Goal: Task Accomplishment & Management: Use online tool/utility

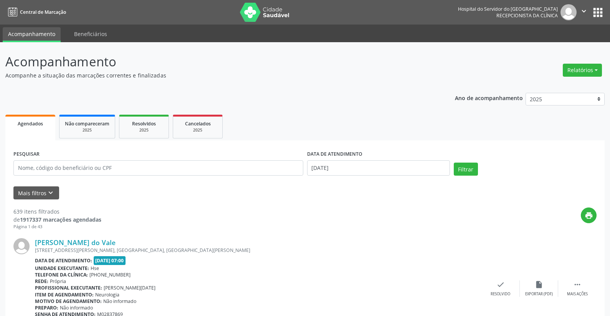
click at [579, 66] on button "Relatórios" at bounding box center [582, 70] width 39 height 13
click at [560, 88] on link "Agendamentos" at bounding box center [561, 86] width 83 height 11
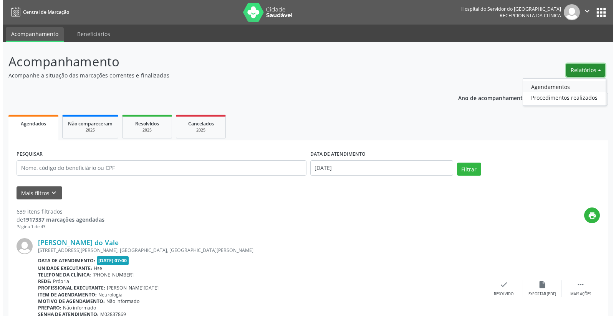
select select "8"
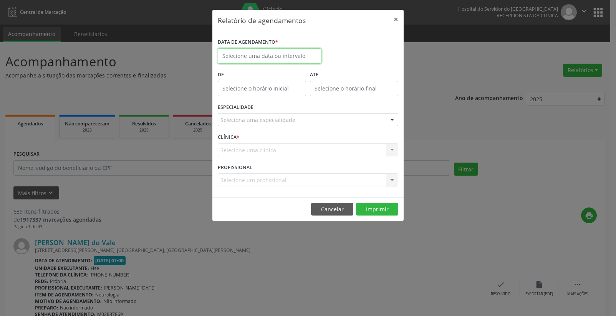
click at [248, 53] on input "text" at bounding box center [270, 55] width 104 height 15
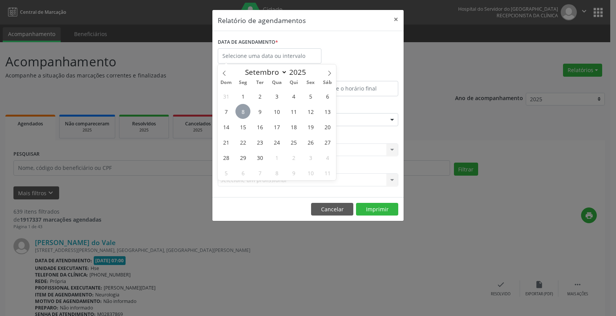
click at [243, 111] on span "8" at bounding box center [242, 111] width 15 height 15
type input "[DATE]"
click at [243, 111] on span "8" at bounding box center [242, 111] width 15 height 15
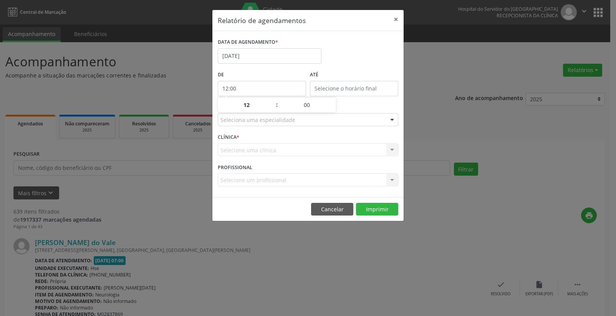
click at [267, 88] on input "12:00" at bounding box center [262, 88] width 88 height 15
click at [272, 108] on span at bounding box center [272, 109] width 5 height 8
type input "11:00"
type input "11"
click at [272, 108] on span at bounding box center [272, 109] width 5 height 8
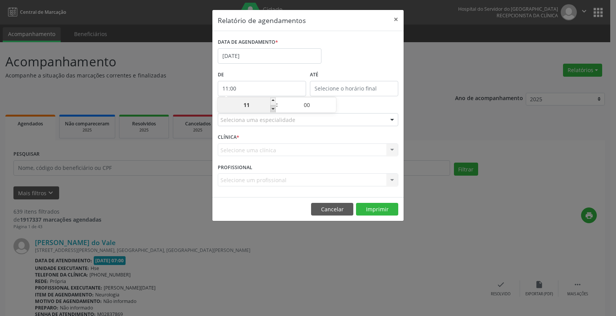
type input "10:00"
type input "10"
click at [272, 108] on span at bounding box center [272, 109] width 5 height 8
type input "09:00"
type input "09"
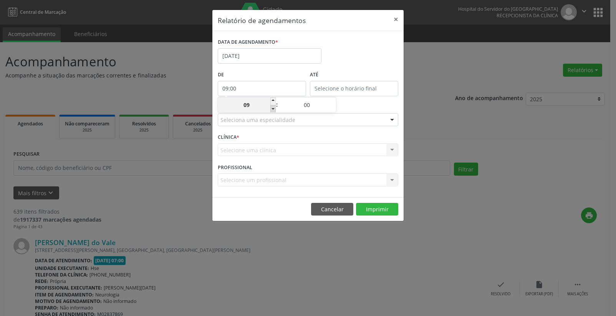
click at [272, 108] on span at bounding box center [272, 109] width 5 height 8
type input "08:00"
type input "08"
click at [272, 108] on span at bounding box center [272, 109] width 5 height 8
type input "07:00"
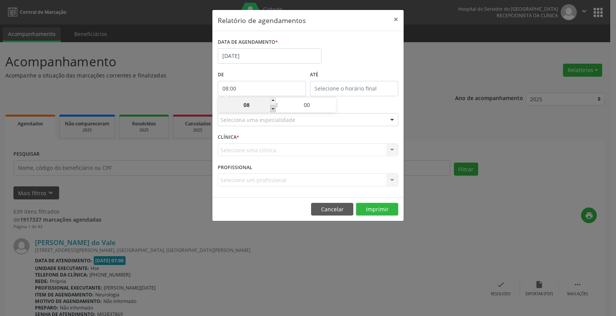
type input "07"
click at [341, 86] on input "12:00" at bounding box center [354, 88] width 88 height 15
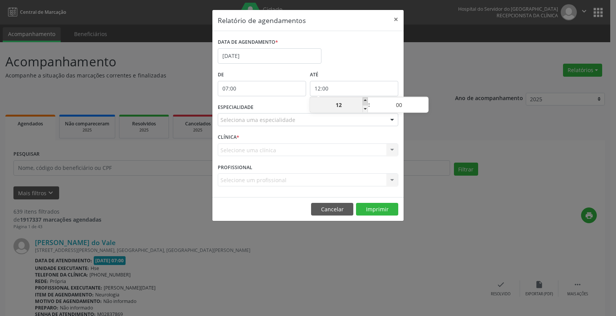
click at [367, 99] on span at bounding box center [364, 102] width 5 height 8
type input "13:00"
type input "13"
click at [367, 99] on span at bounding box center [364, 102] width 5 height 8
type input "14:00"
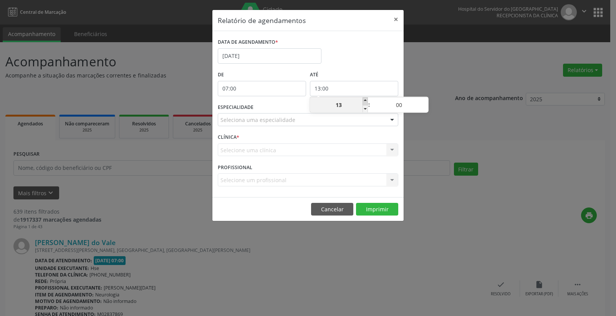
type input "14"
click at [367, 99] on span at bounding box center [364, 102] width 5 height 8
type input "15:00"
type input "15"
click at [367, 99] on span at bounding box center [364, 102] width 5 height 8
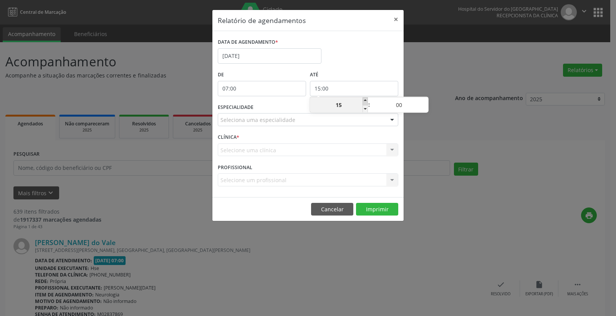
type input "16:00"
type input "16"
click at [367, 99] on span at bounding box center [364, 102] width 5 height 8
type input "17:00"
type input "17"
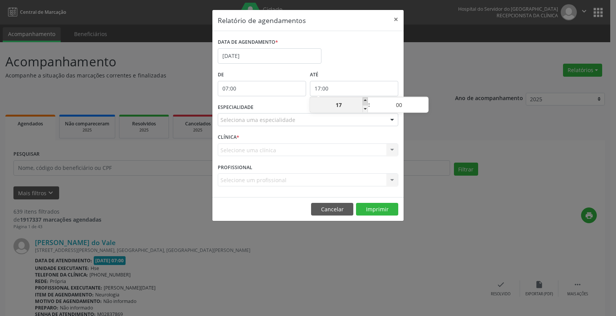
click at [367, 99] on span at bounding box center [364, 102] width 5 height 8
type input "18:00"
type input "18"
click at [367, 99] on span at bounding box center [364, 102] width 5 height 8
type input "19:00"
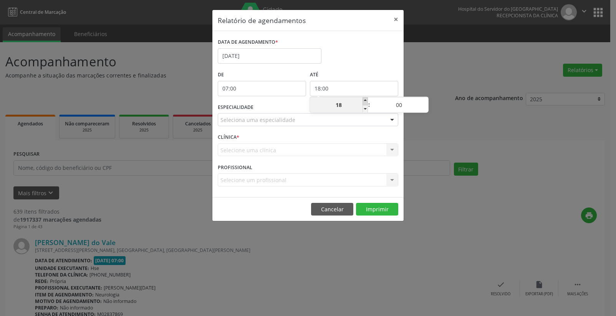
type input "19"
click at [367, 99] on span at bounding box center [364, 102] width 5 height 8
type input "20:00"
type input "20"
click at [366, 98] on span at bounding box center [364, 102] width 5 height 8
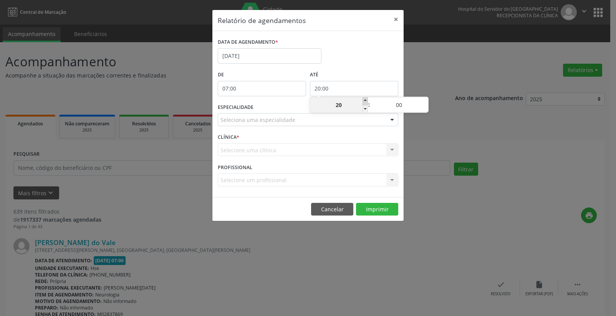
type input "21:00"
type input "21"
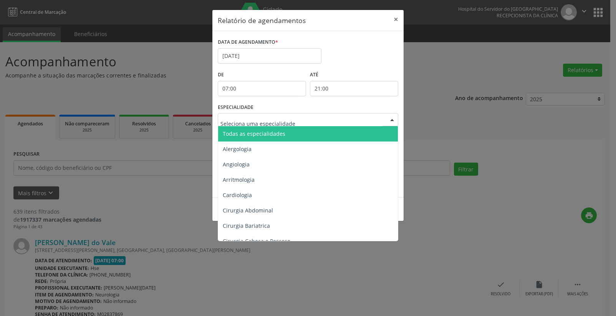
click at [391, 121] on div at bounding box center [392, 120] width 12 height 13
click at [263, 131] on span "Todas as especialidades" at bounding box center [254, 133] width 63 height 7
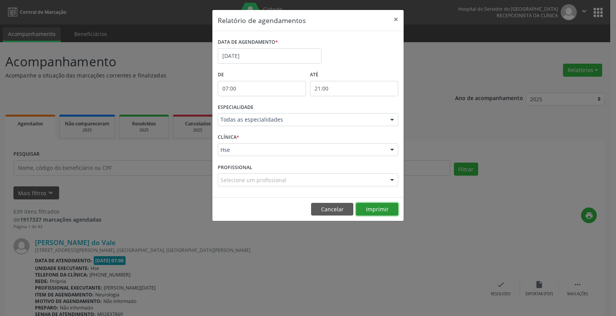
click at [379, 213] on button "Imprimir" at bounding box center [377, 209] width 42 height 13
click at [397, 18] on button "×" at bounding box center [395, 19] width 15 height 19
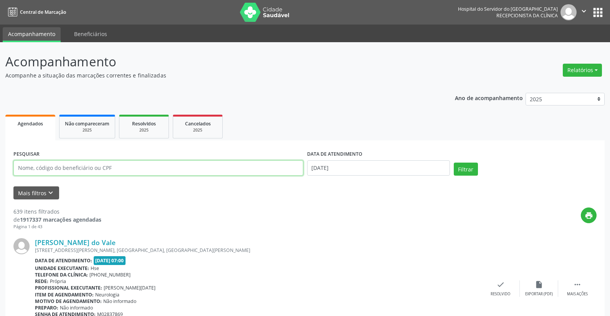
click at [81, 170] on input "text" at bounding box center [158, 167] width 290 height 15
type input "9"
